Goal: Find specific page/section: Find specific page/section

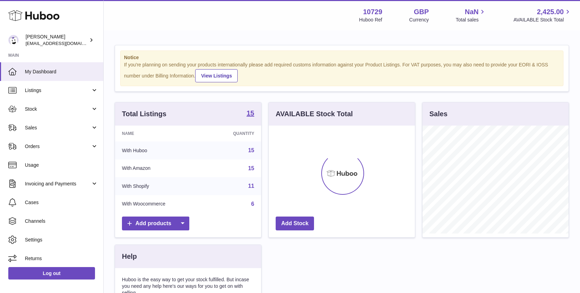
scroll to position [108, 146]
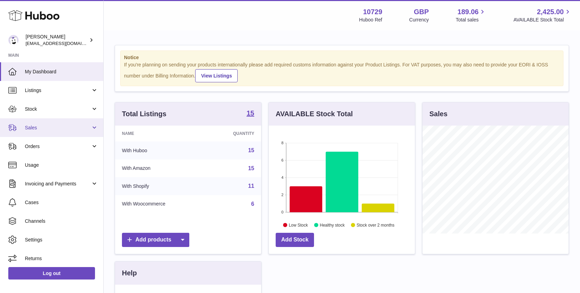
click at [68, 129] on span "Sales" at bounding box center [58, 127] width 66 height 7
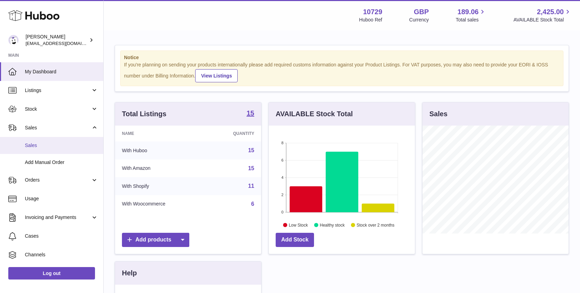
click at [72, 142] on span "Sales" at bounding box center [61, 145] width 73 height 7
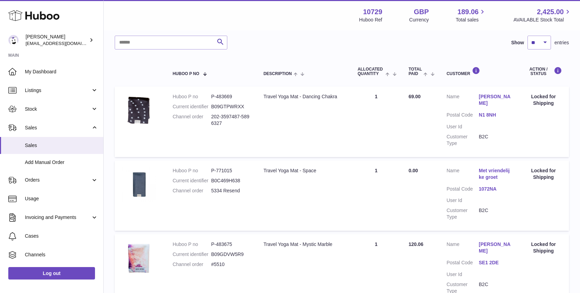
scroll to position [106, 0]
